Goal: Task Accomplishment & Management: Use online tool/utility

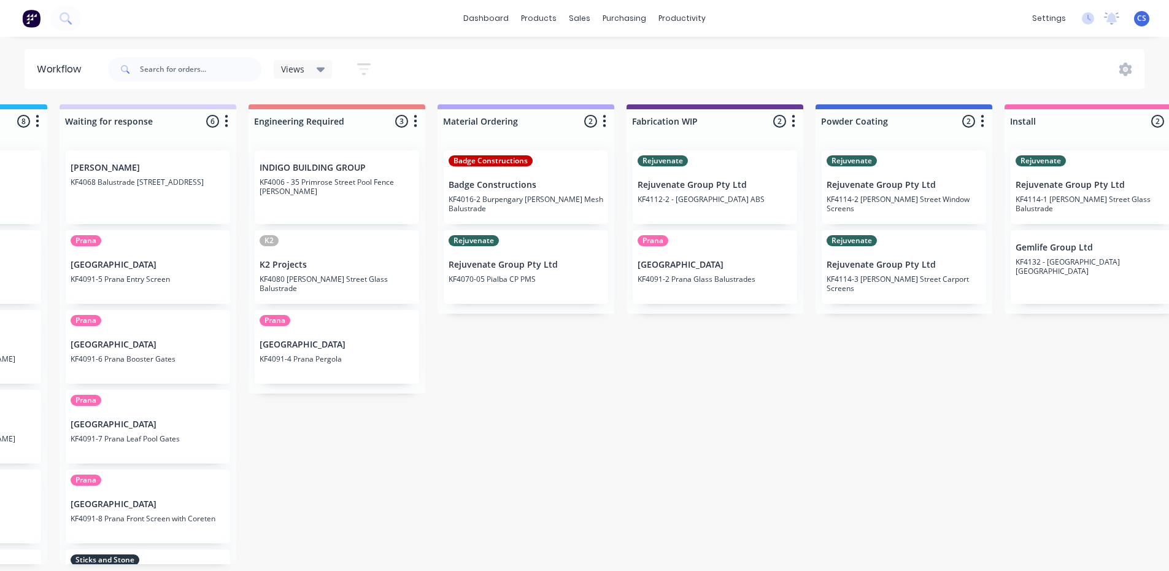
scroll to position [0, 936]
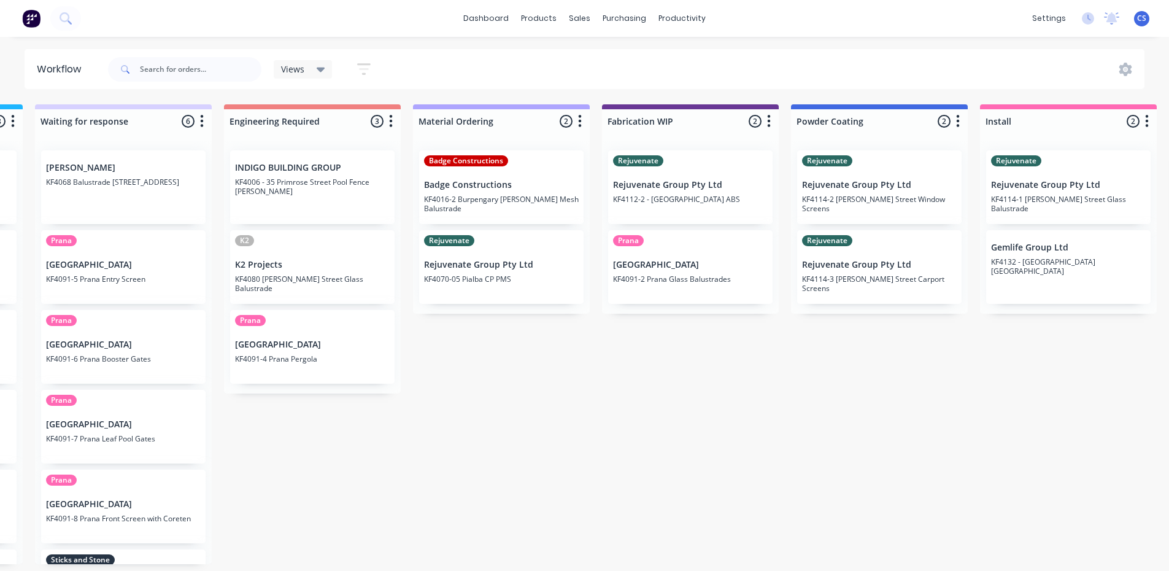
click at [847, 203] on p "KF4114-2 [PERSON_NAME] Street Window Screens" at bounding box center [879, 204] width 155 height 18
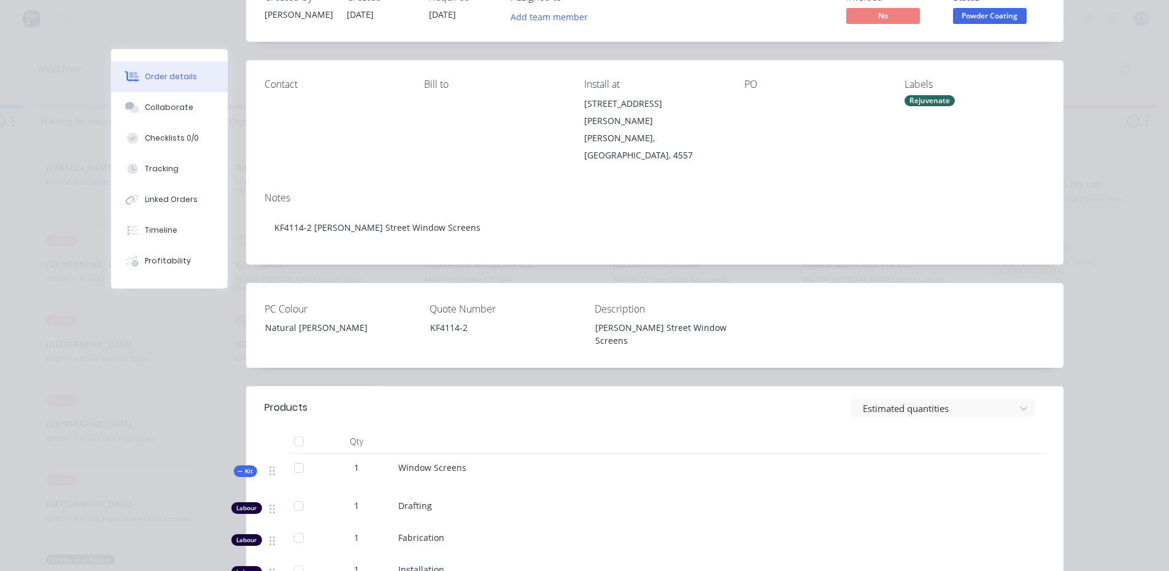
scroll to position [0, 0]
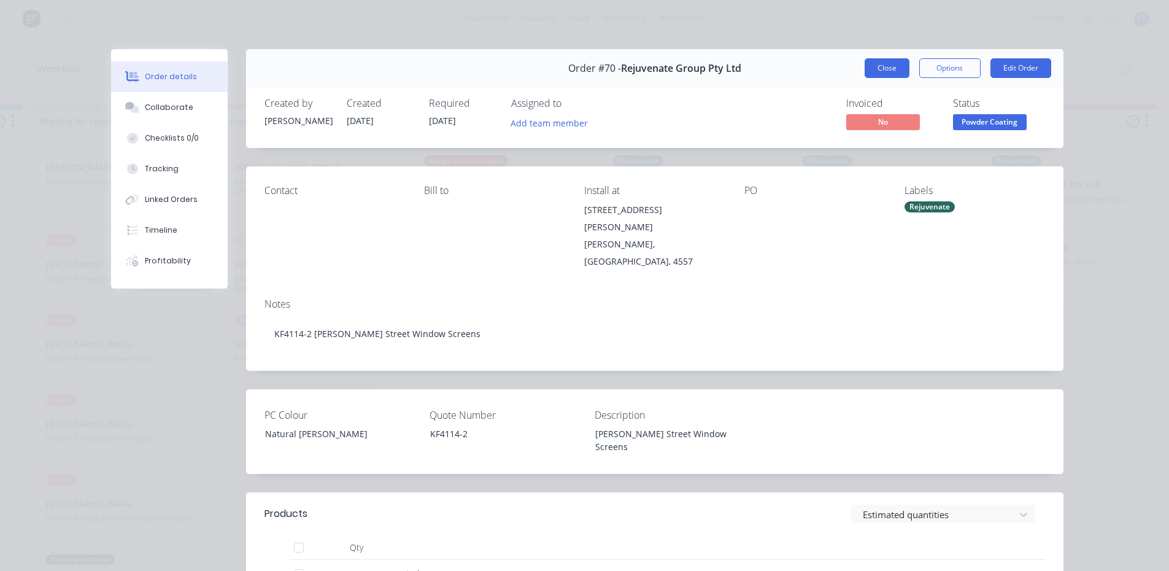
click at [868, 71] on button "Close" at bounding box center [887, 68] width 45 height 20
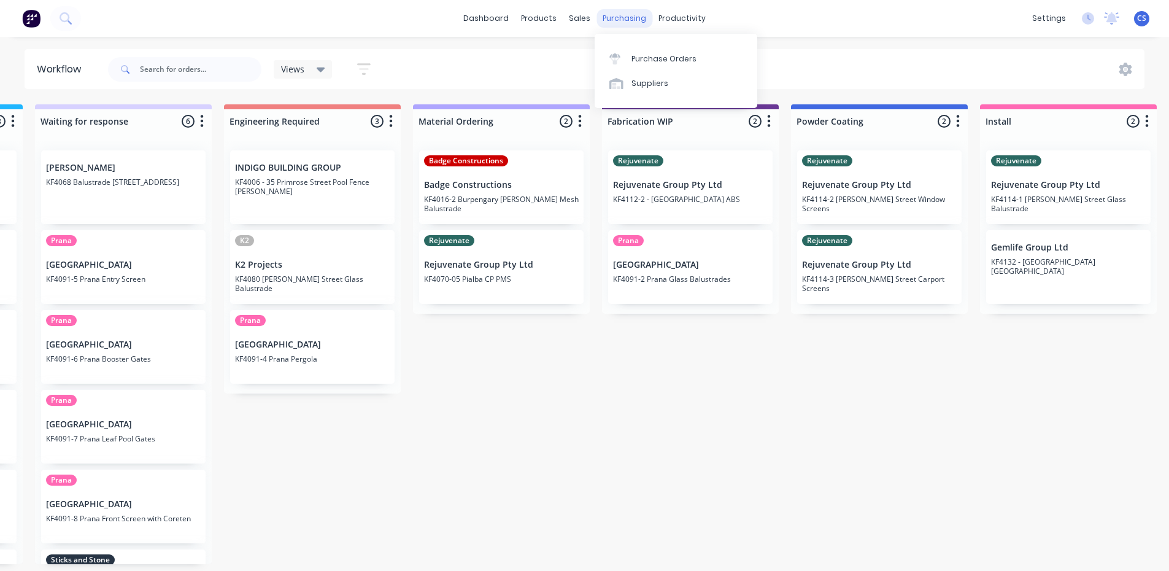
click at [630, 20] on div "purchasing" at bounding box center [624, 18] width 56 height 18
click at [646, 61] on div "Purchase Orders" at bounding box center [663, 58] width 65 height 11
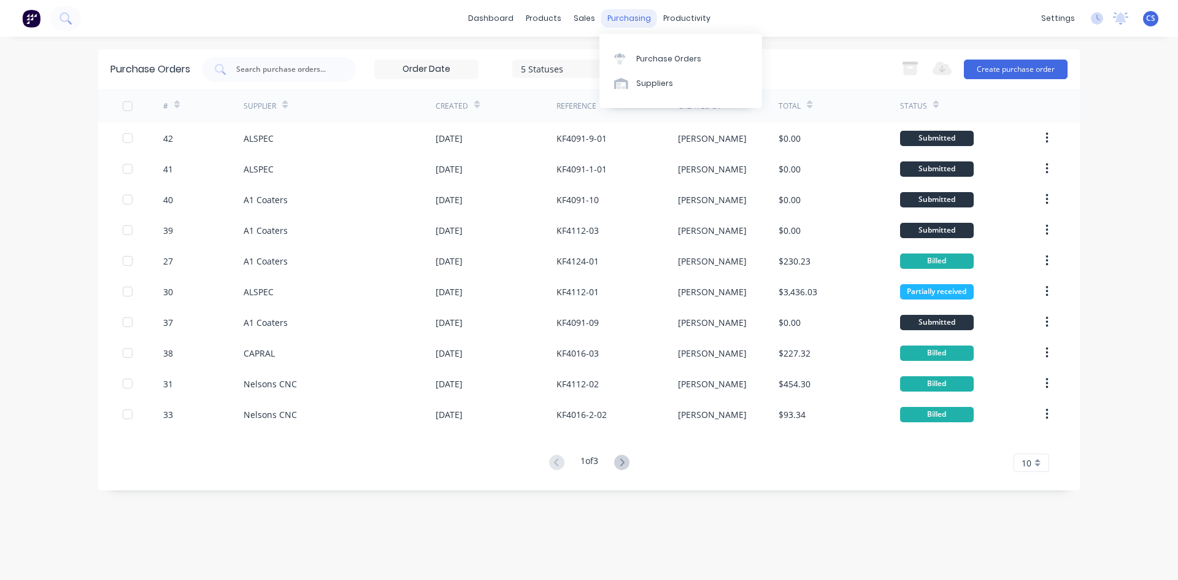
click at [620, 20] on div "purchasing" at bounding box center [629, 18] width 56 height 18
click at [641, 55] on div "Purchase Orders" at bounding box center [668, 58] width 65 height 11
click at [677, 60] on div "Purchase Orders" at bounding box center [668, 58] width 65 height 11
click at [630, 20] on div "purchasing" at bounding box center [629, 18] width 56 height 18
click at [697, 58] on div "Workflow" at bounding box center [708, 58] width 37 height 11
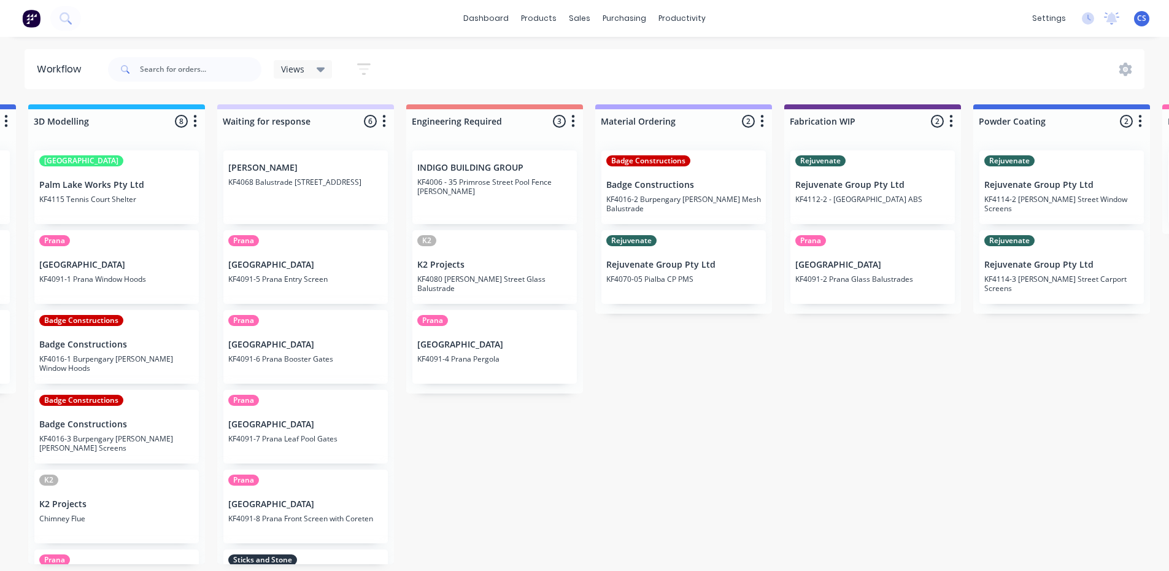
scroll to position [0, 757]
click at [1024, 262] on p "Rejuvenate Group Pty Ltd" at bounding box center [1058, 265] width 155 height 10
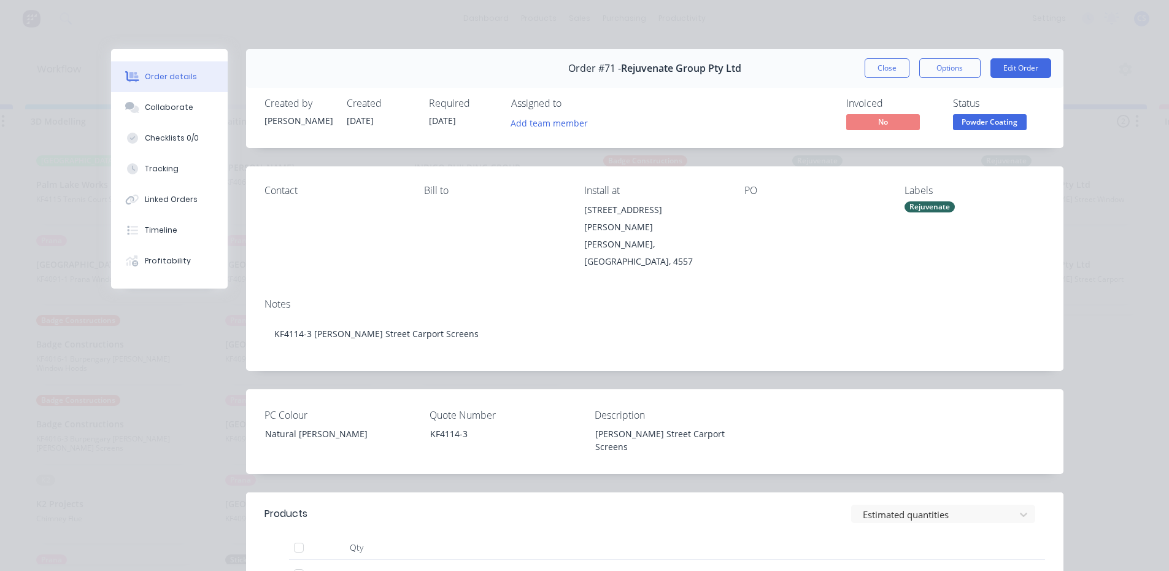
scroll to position [0, 0]
click at [876, 74] on button "Close" at bounding box center [887, 68] width 45 height 20
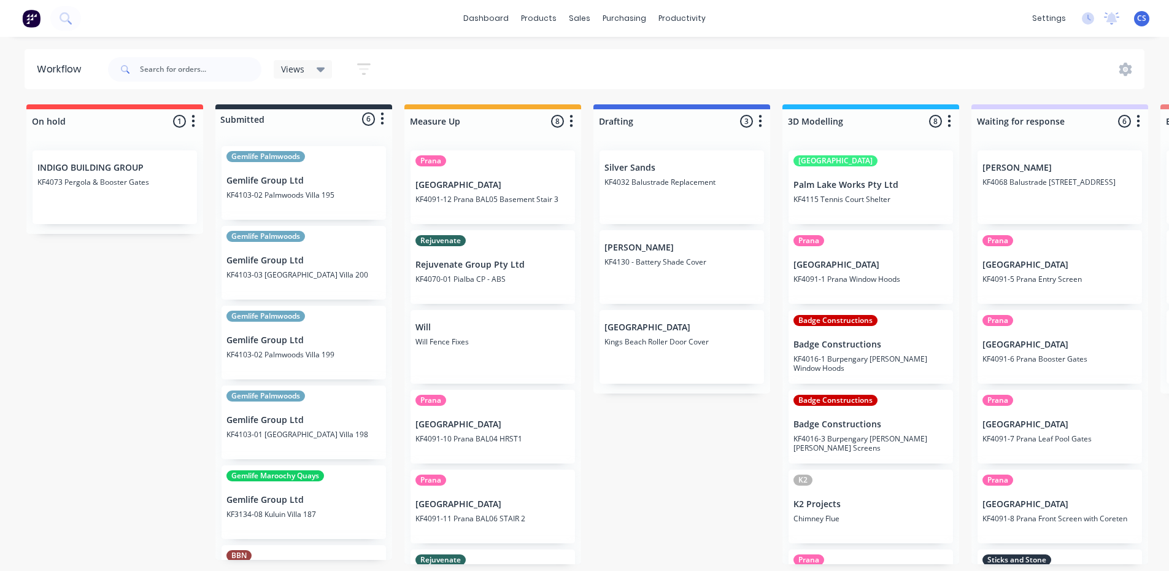
scroll to position [0, 1043]
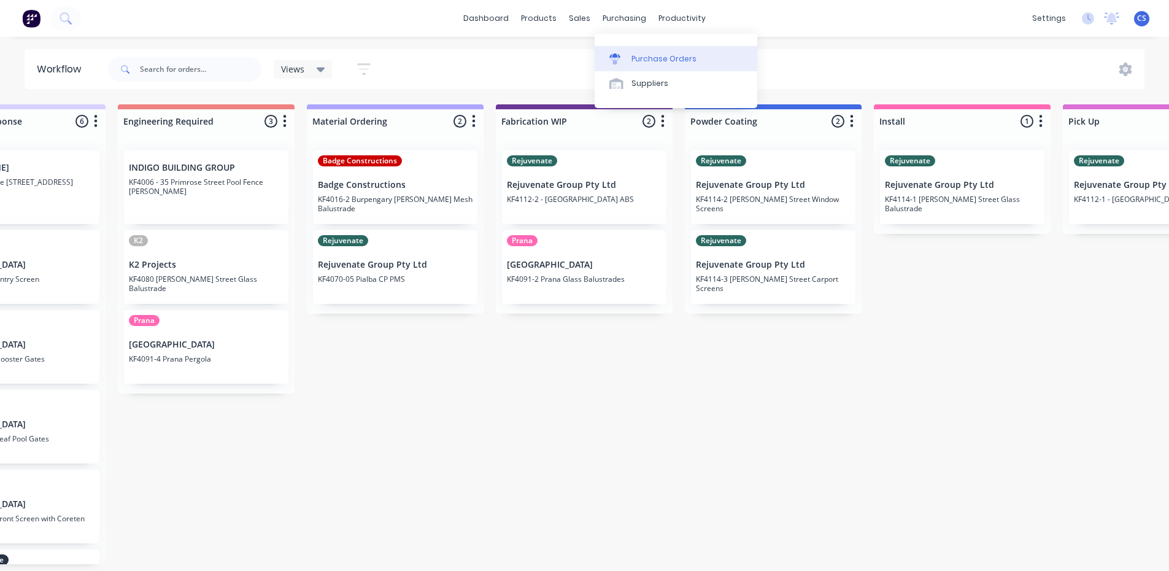
click at [663, 60] on div "Purchase Orders" at bounding box center [663, 58] width 65 height 11
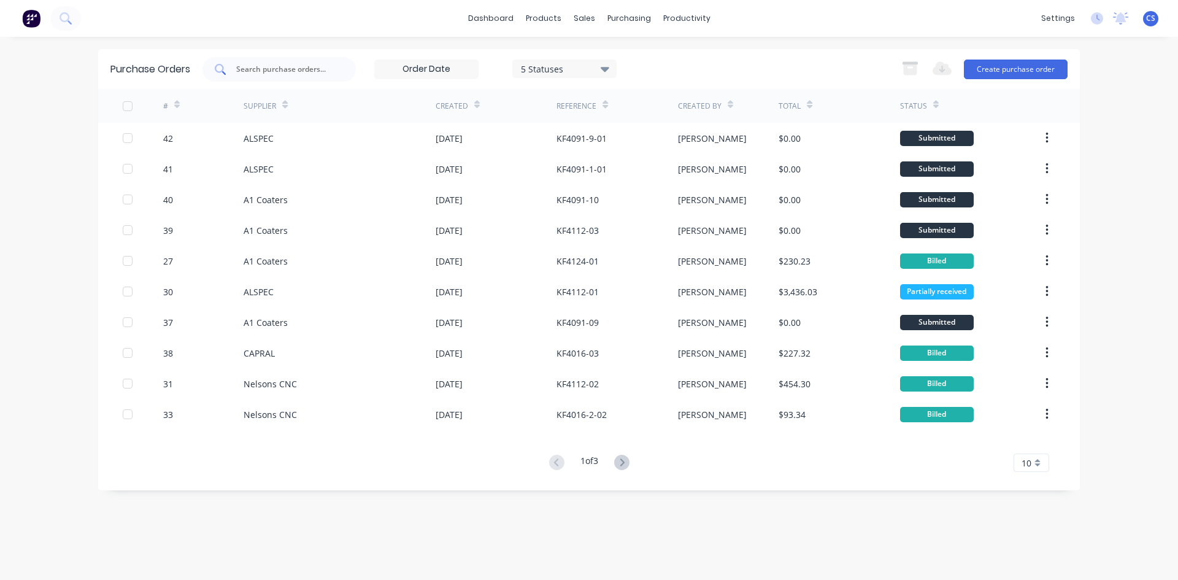
click at [323, 69] on input "text" at bounding box center [286, 69] width 102 height 12
type input "4114"
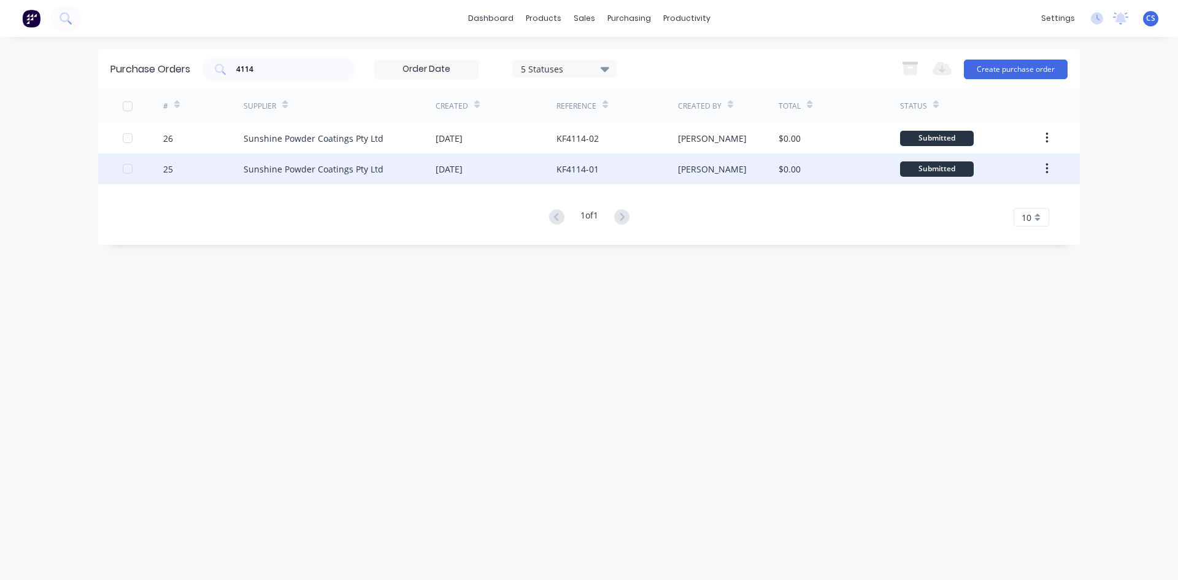
click at [670, 166] on div "KF4114-01" at bounding box center [617, 168] width 121 height 31
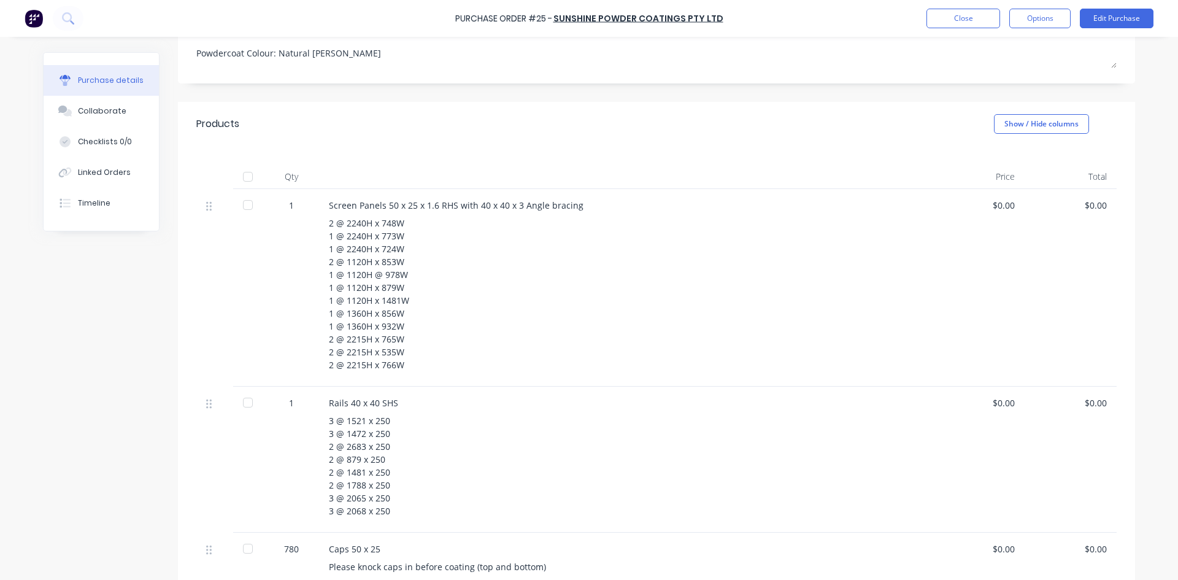
scroll to position [245, 0]
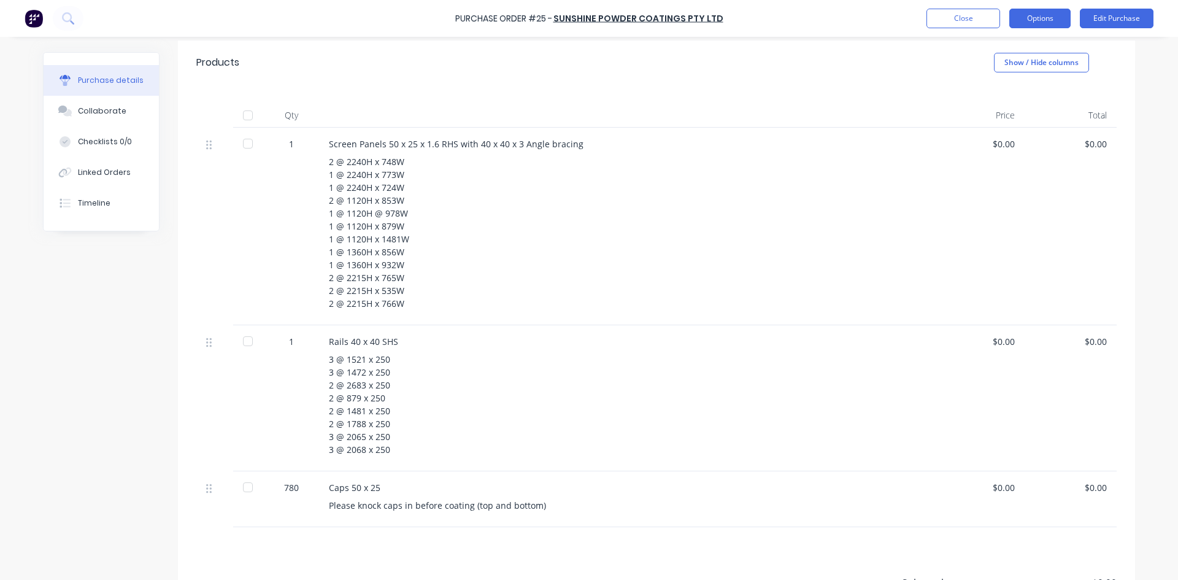
click at [1044, 23] on button "Options" at bounding box center [1039, 19] width 61 height 20
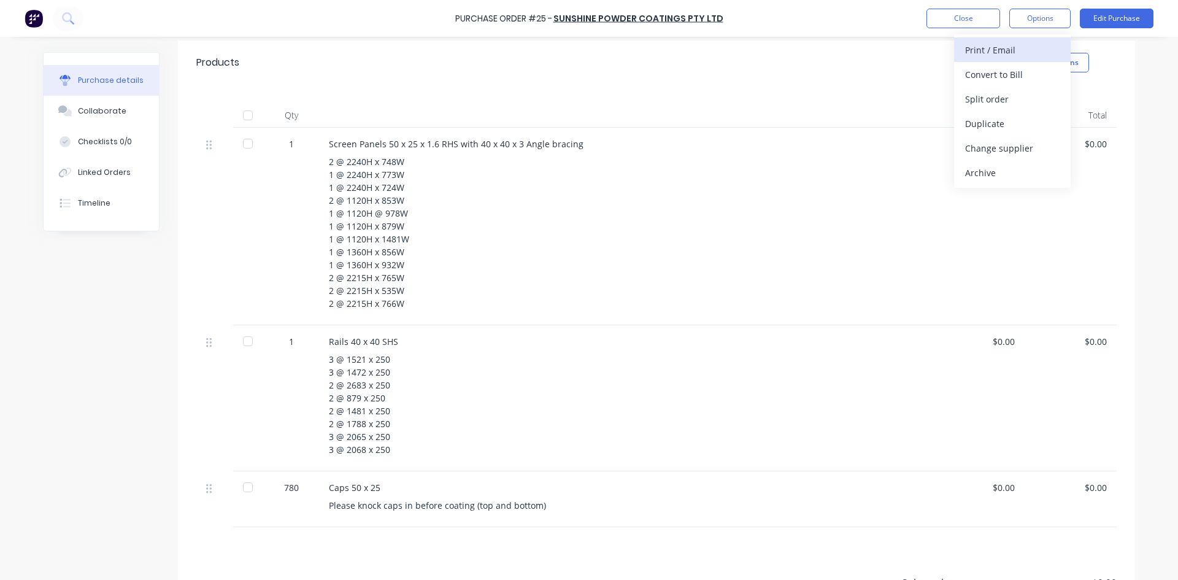
click at [1008, 54] on div "Print / Email" at bounding box center [1012, 50] width 95 height 18
click at [1006, 98] on div "Without pricing" at bounding box center [1012, 99] width 95 height 18
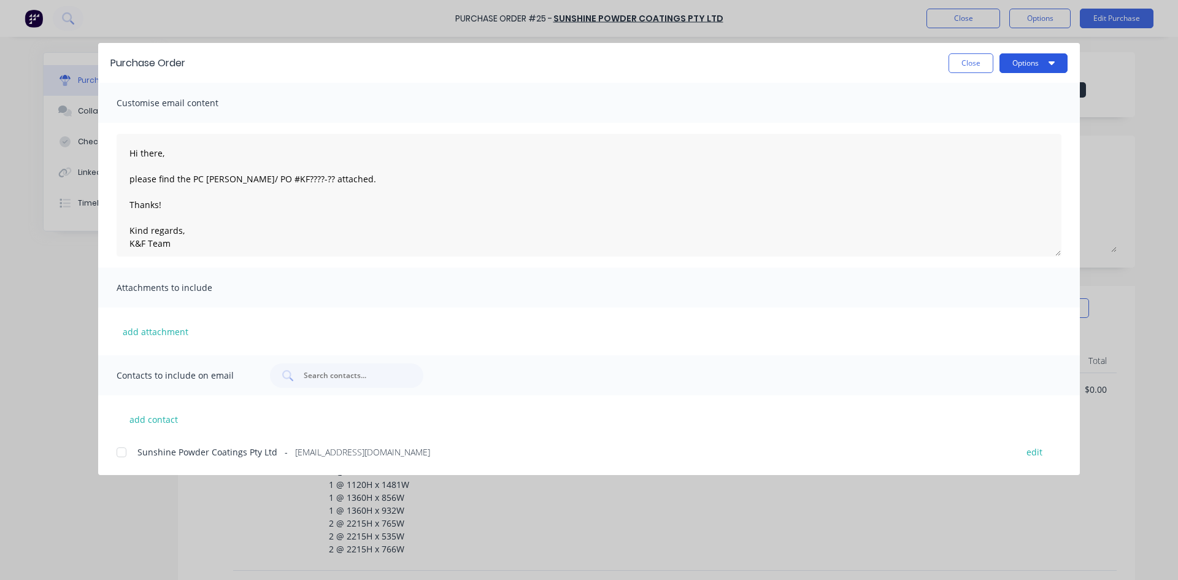
click at [1024, 68] on button "Options" at bounding box center [1034, 63] width 68 height 20
click at [990, 113] on div "Print" at bounding box center [1009, 119] width 95 height 18
type textarea "x"
